Goal: Find specific page/section: Find specific page/section

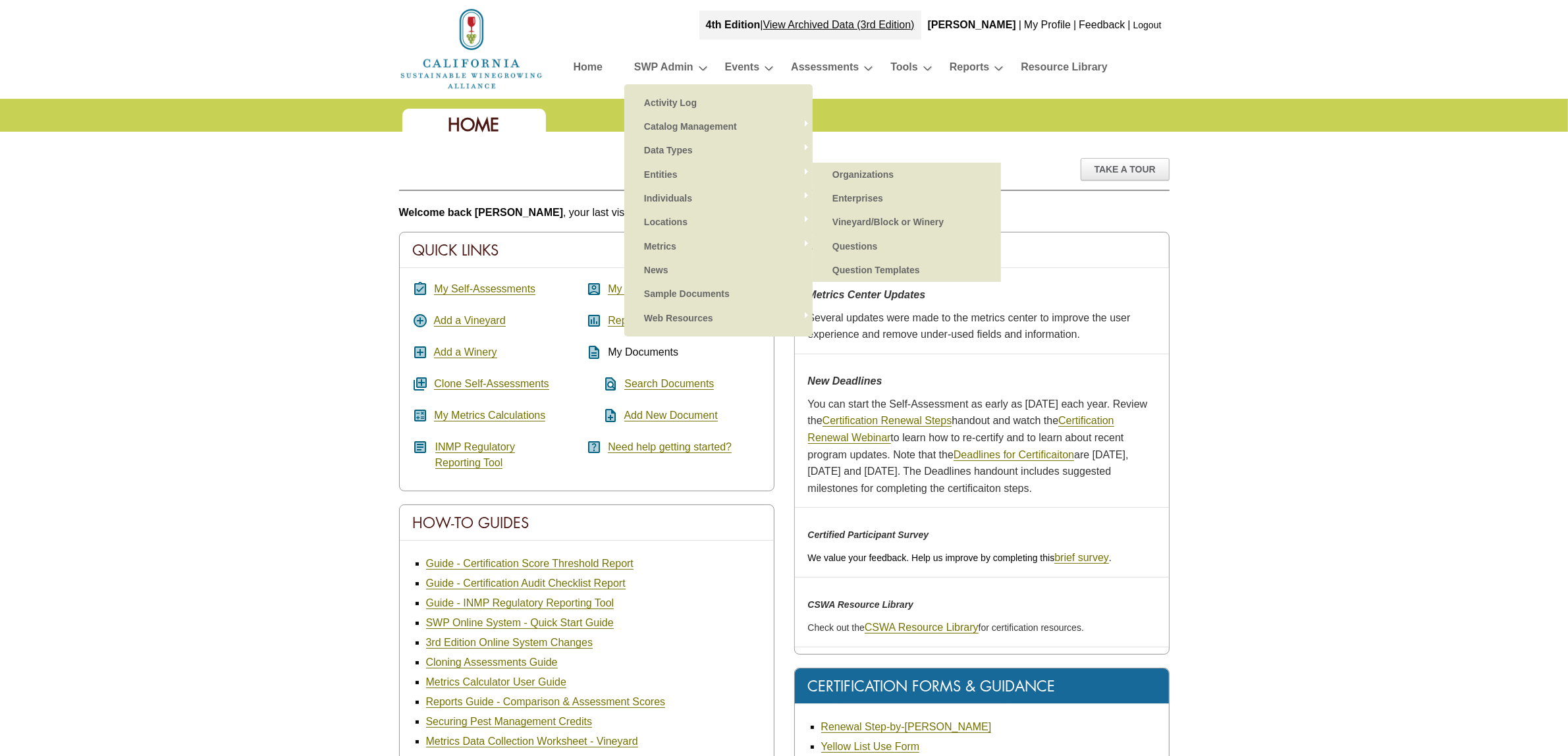
click at [891, 172] on link "Organizations" at bounding box center [906, 174] width 162 height 24
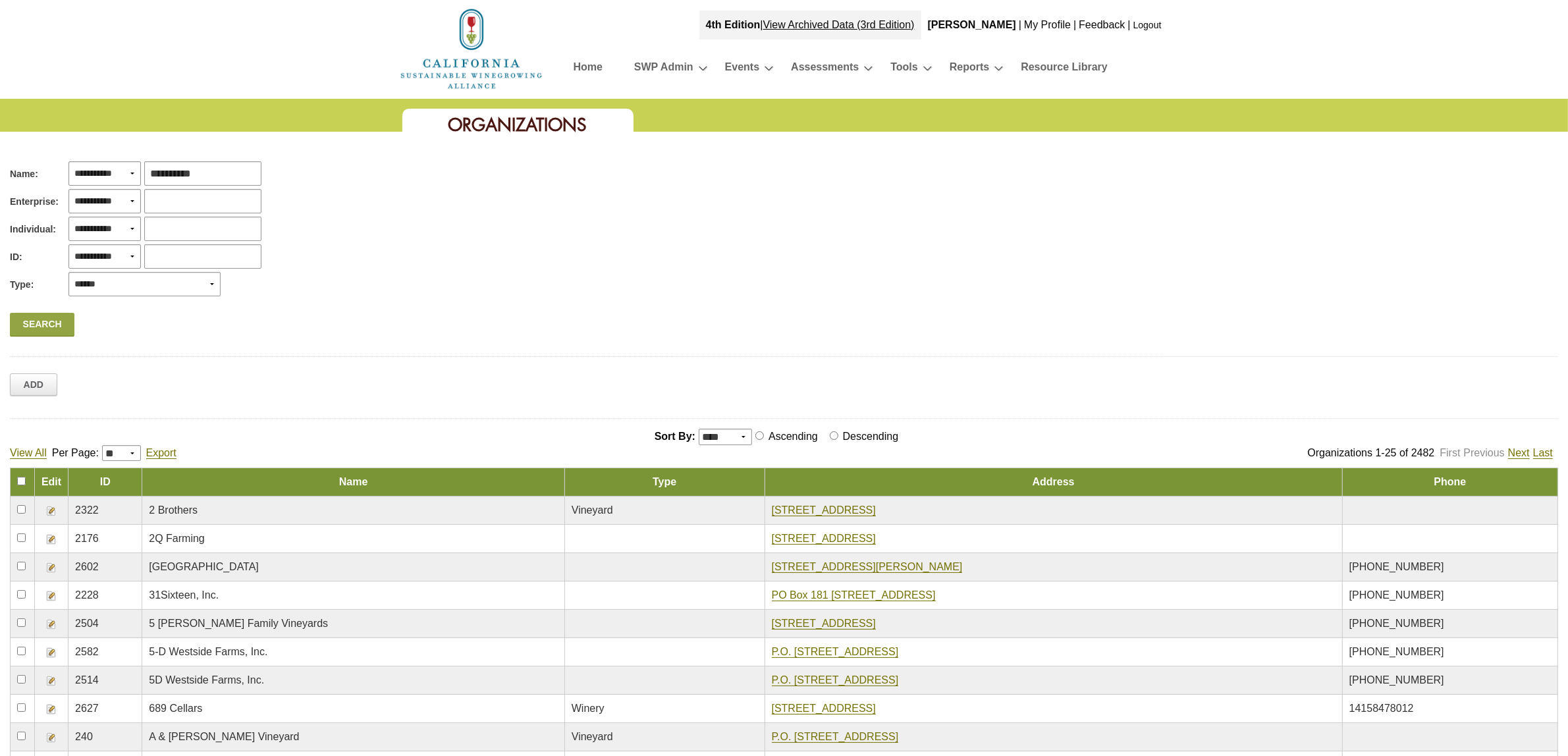
type input "**********"
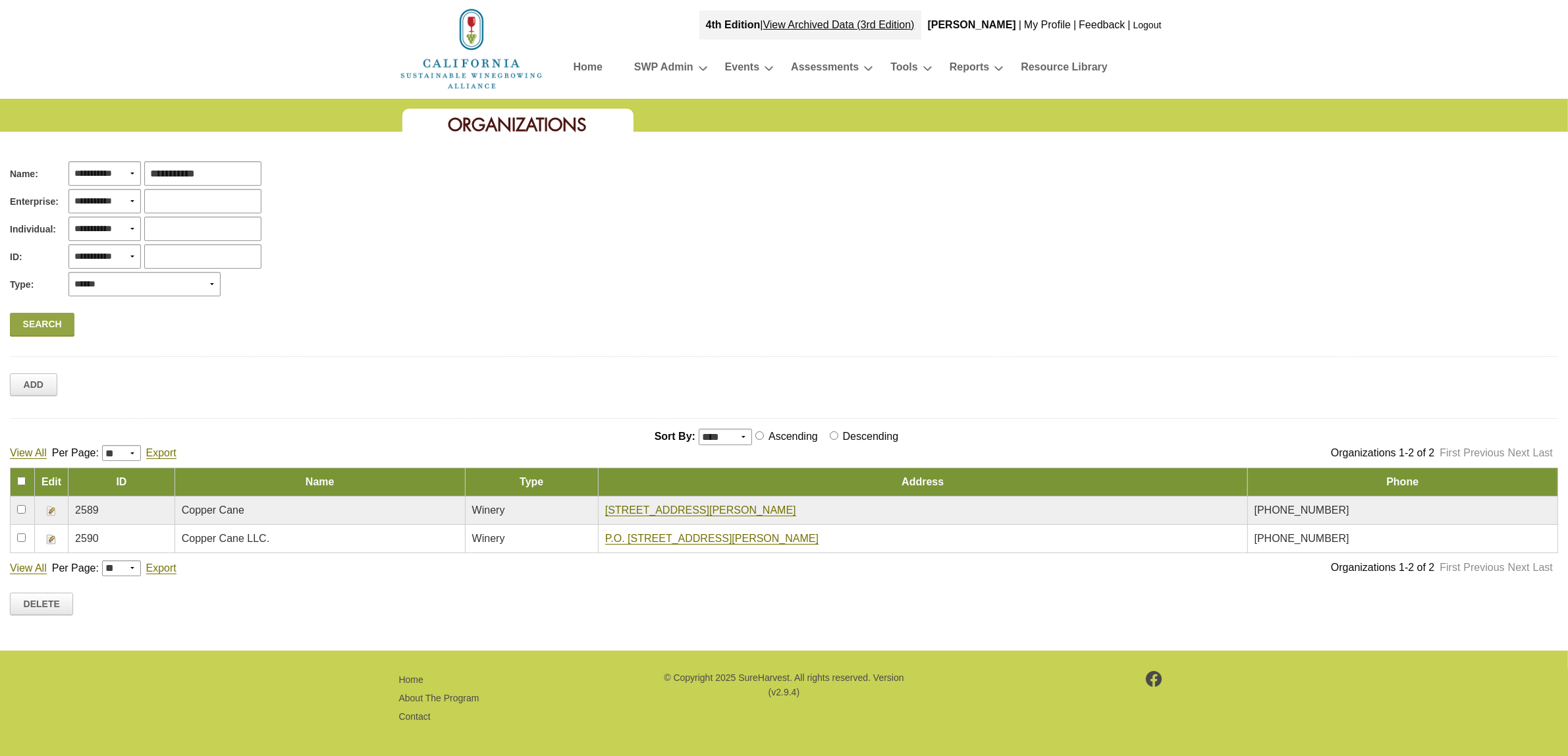
click at [50, 508] on img at bounding box center [51, 511] width 11 height 11
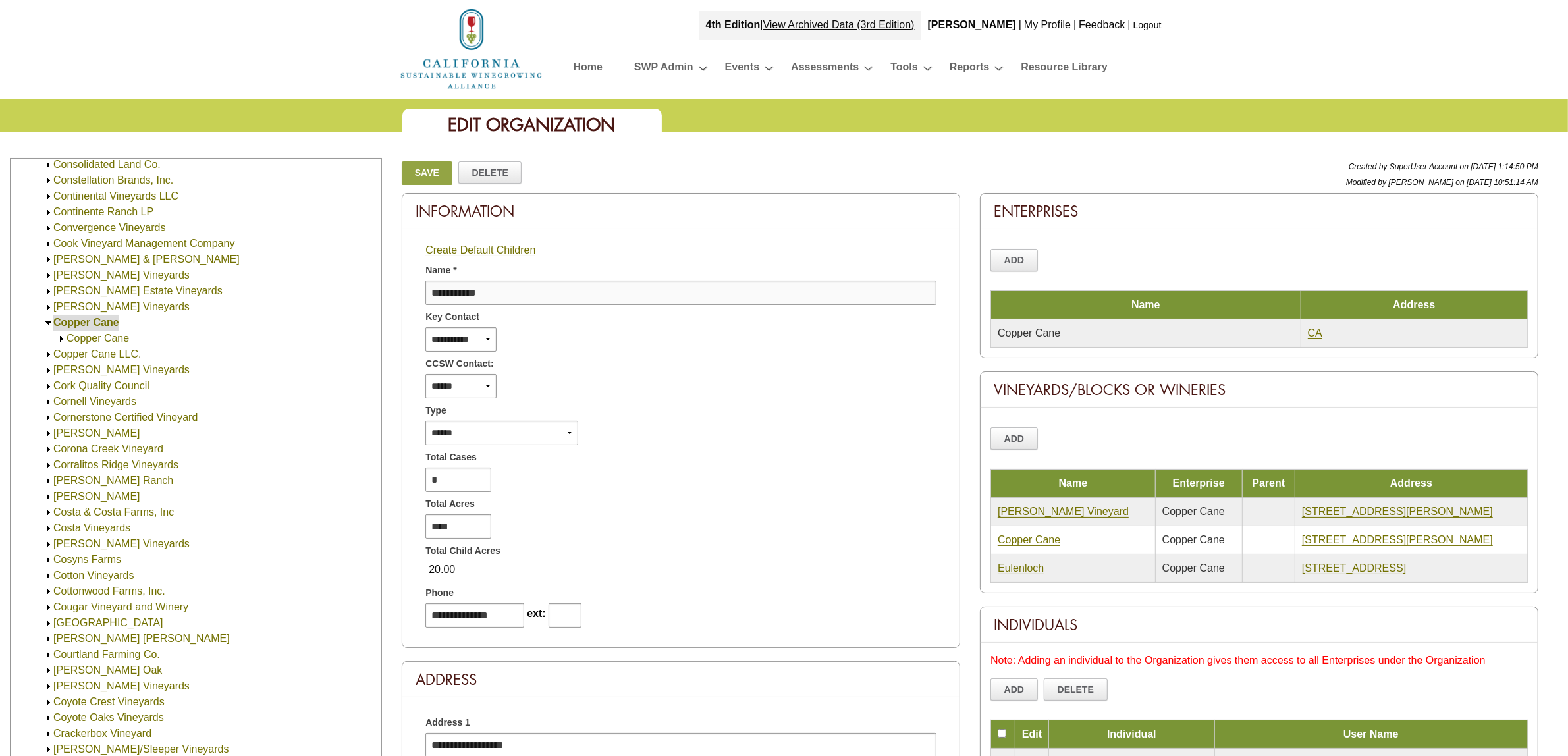
scroll to position [2878, 0]
click at [62, 345] on img at bounding box center [62, 345] width 10 height 10
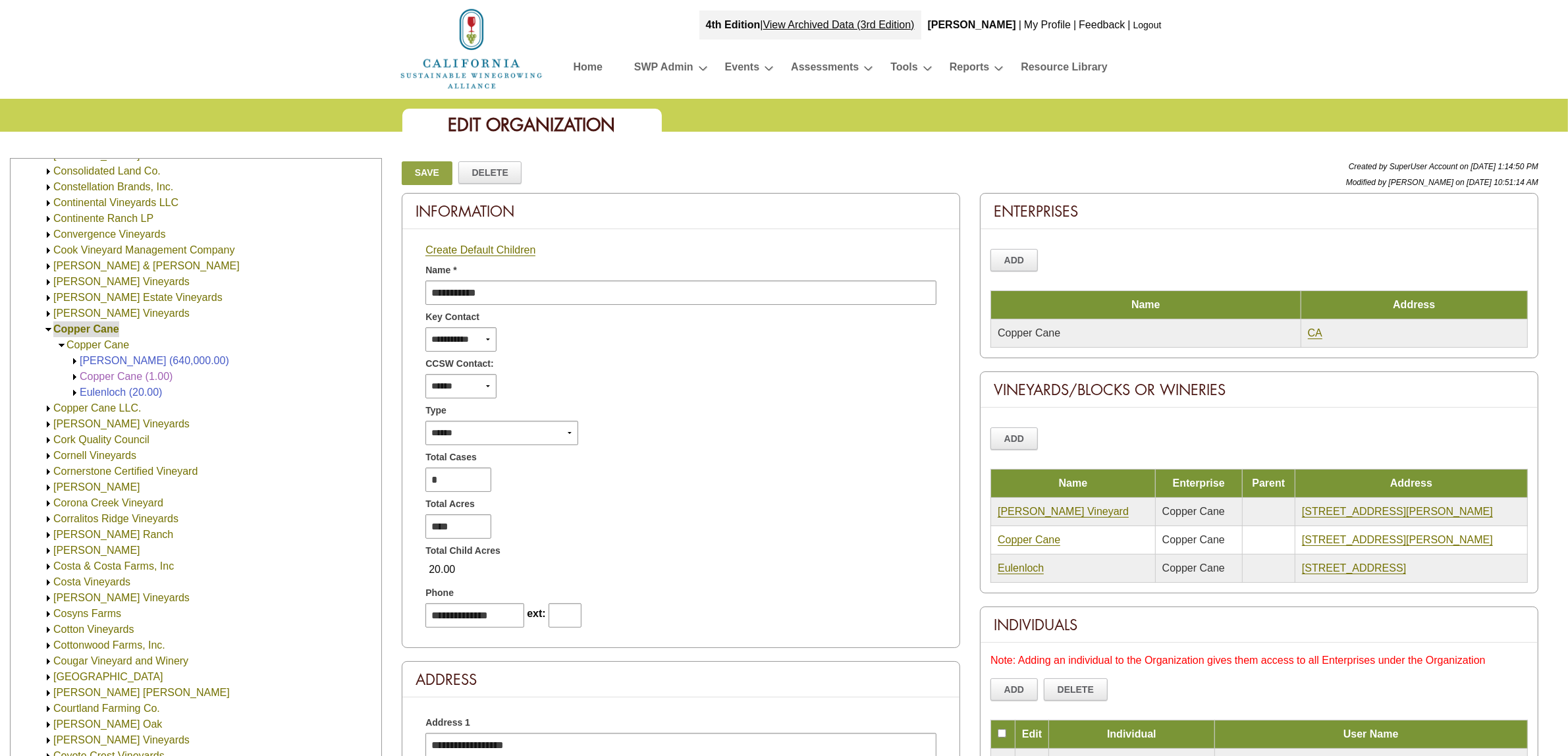
click at [111, 359] on link "Beaulieu Vineyard (640,000.00)" at bounding box center [154, 360] width 149 height 11
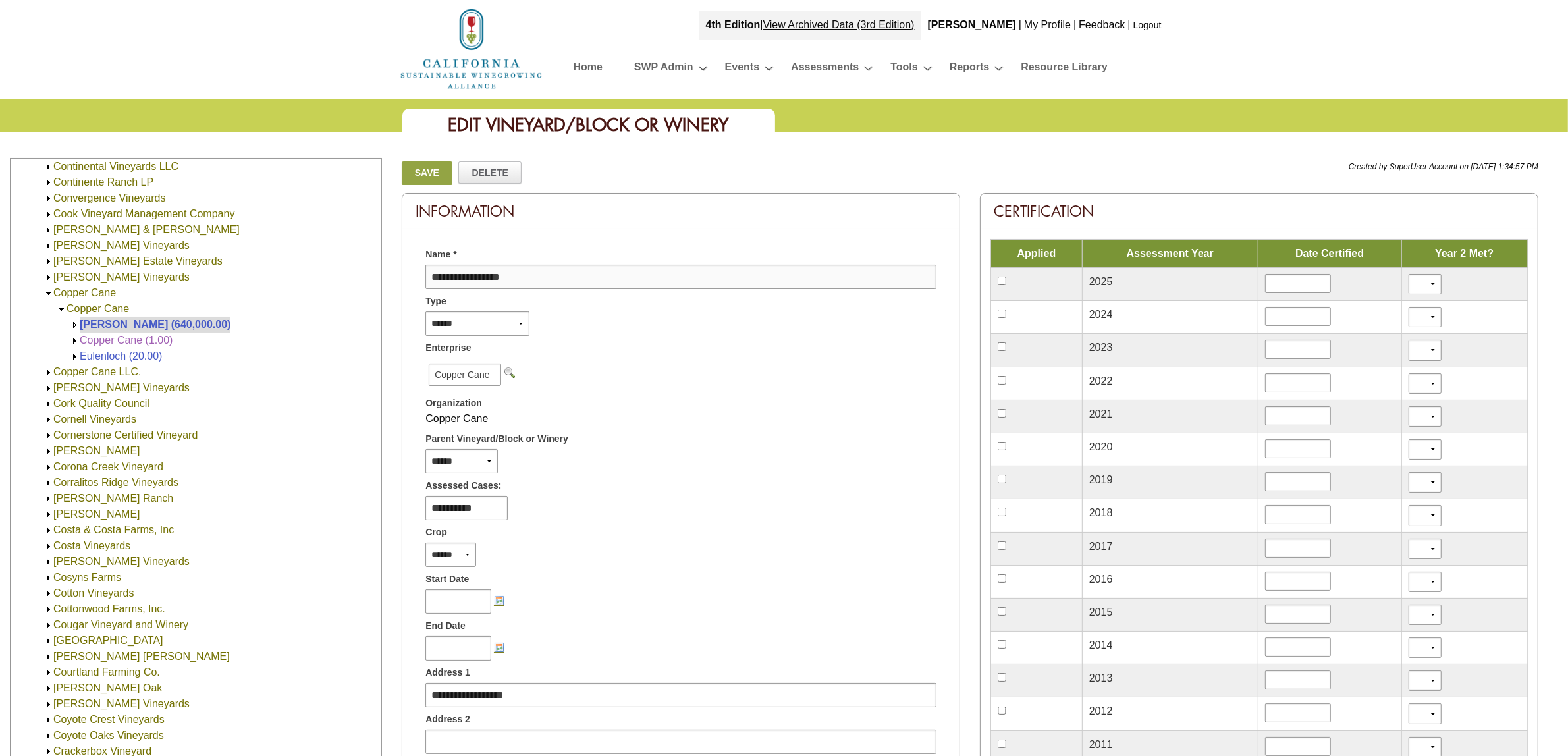
scroll to position [2908, 0]
click at [41, 376] on td at bounding box center [36, 377] width 13 height 16
click at [48, 376] on img at bounding box center [48, 378] width 10 height 10
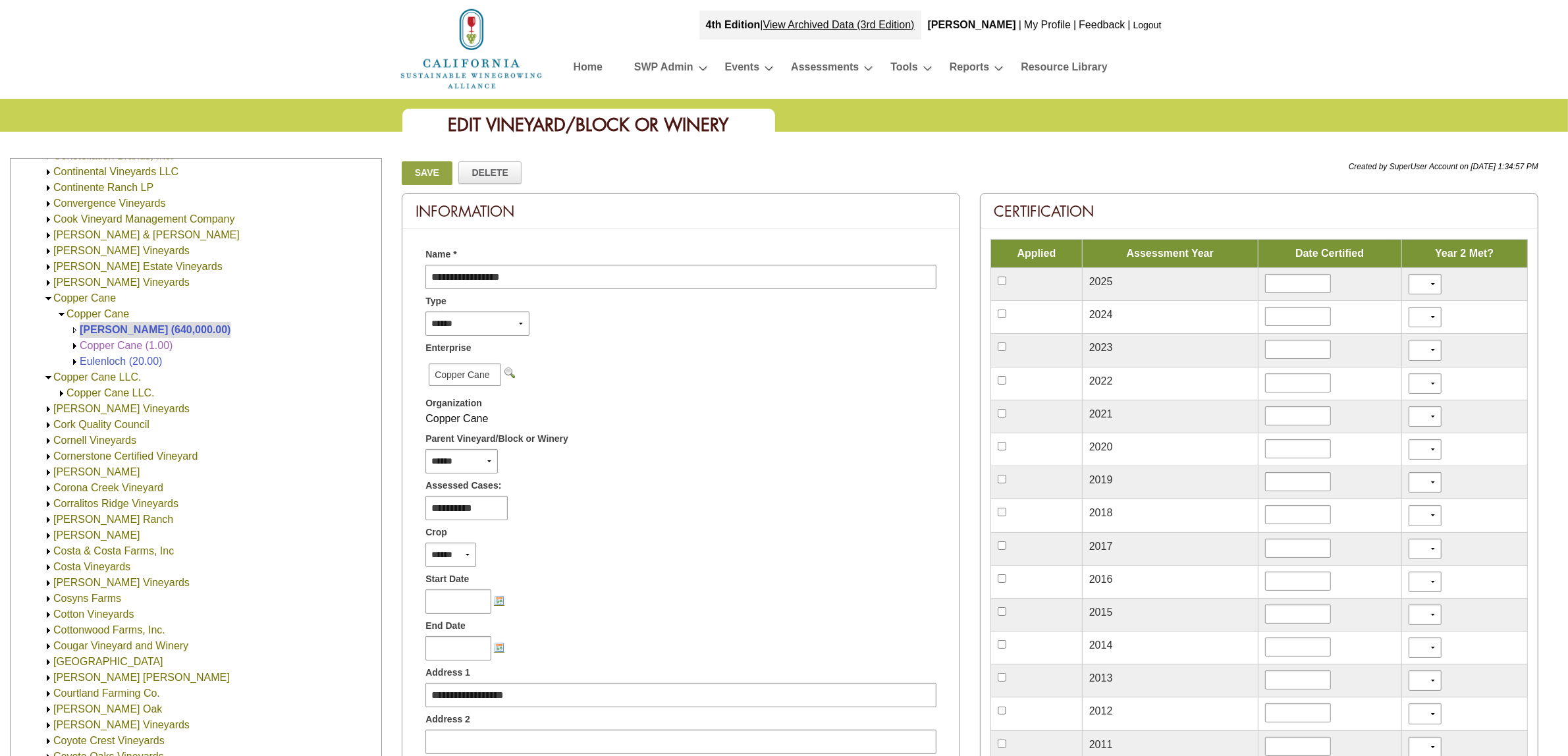
click at [60, 392] on img at bounding box center [62, 393] width 10 height 10
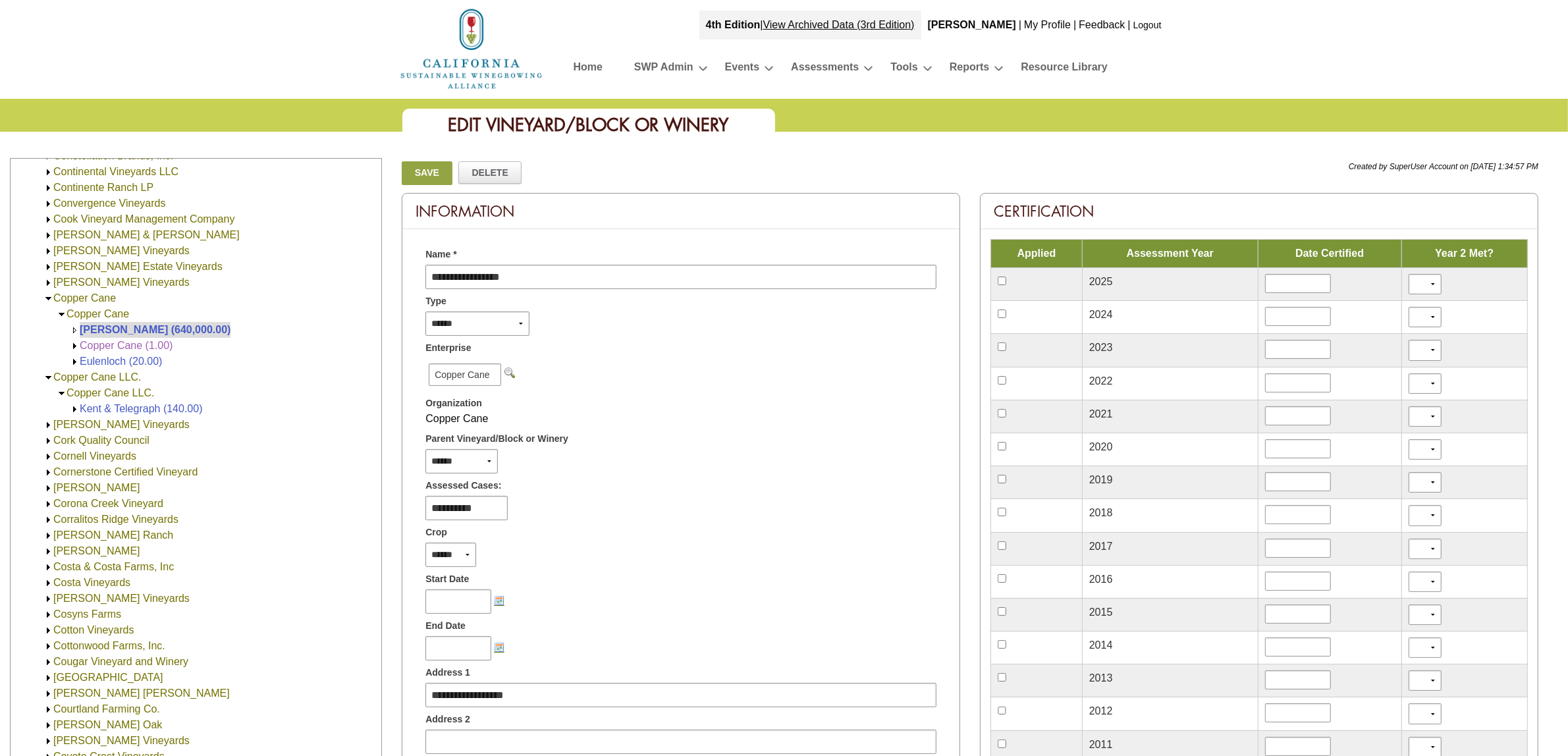
click at [118, 347] on span "Copper Cane (1.00)" at bounding box center [126, 345] width 93 height 11
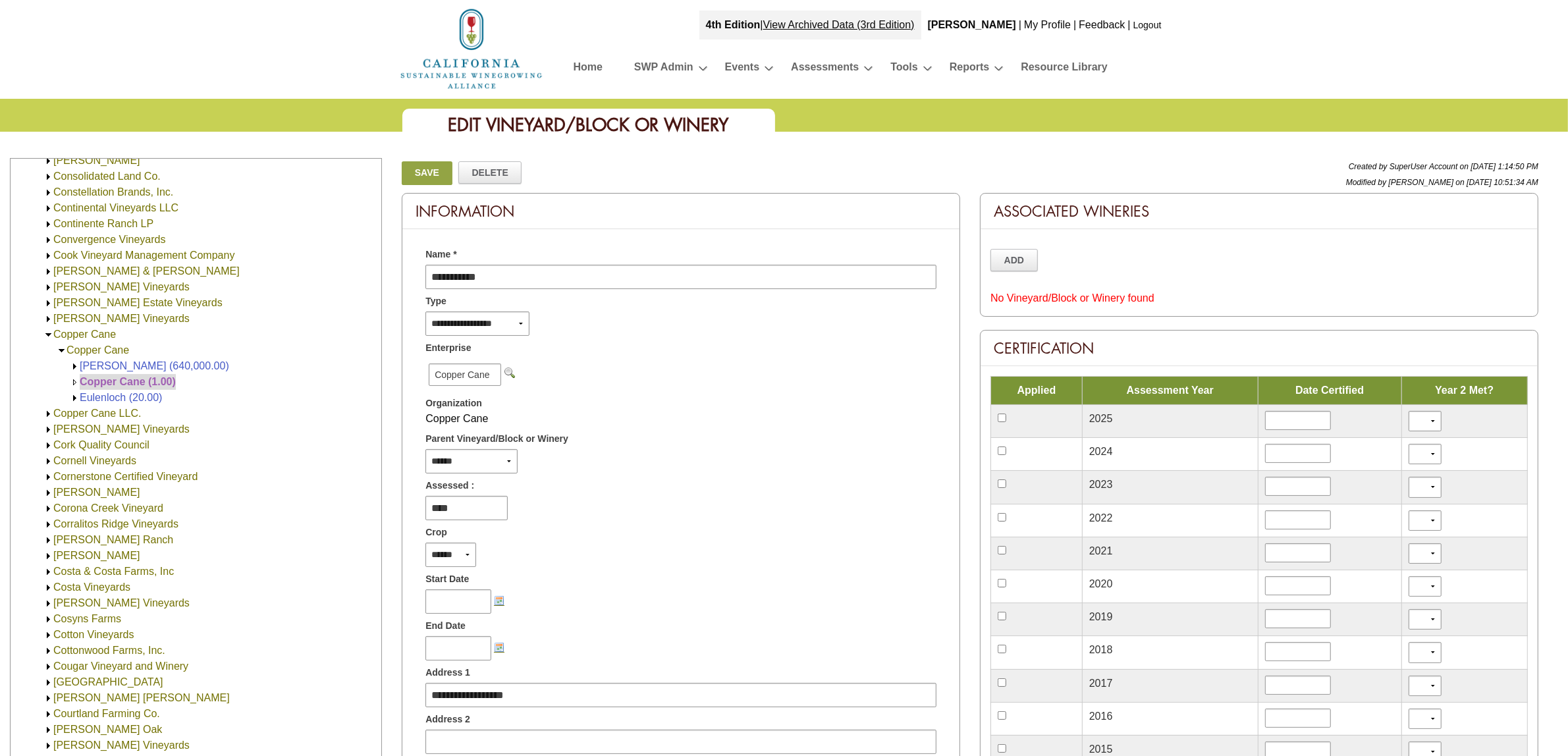
scroll to position [2843, 0]
